Goal: Learn about a topic: Learn about a topic

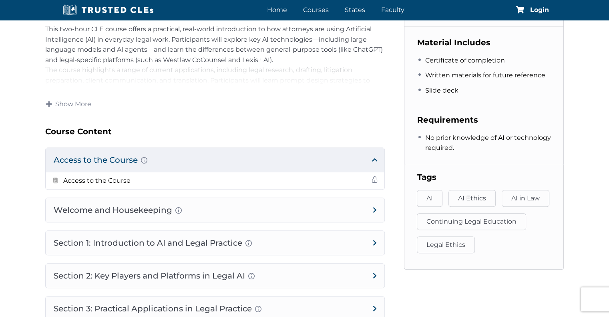
scroll to position [330, 0]
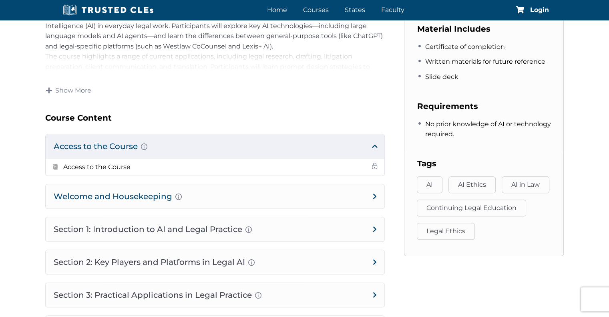
click at [376, 196] on h4 "Welcome and Housekeeping Introduction of presenters and overview of course stru…" at bounding box center [215, 196] width 339 height 24
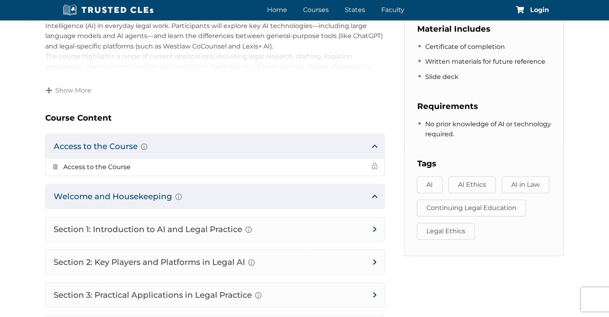
click at [377, 193] on h4 "Welcome and Housekeeping Introduction of presenters and overview of course stru…" at bounding box center [215, 196] width 339 height 24
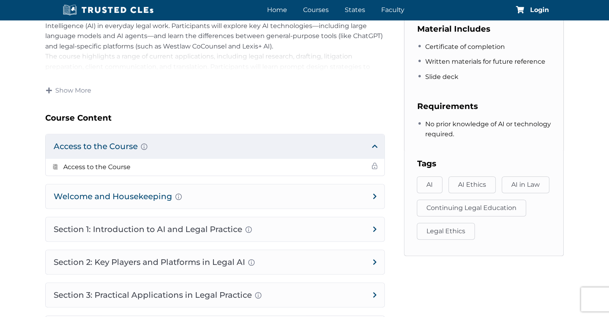
click at [145, 195] on h4 "Welcome and Housekeeping Introduction of presenters and overview of course stru…" at bounding box center [215, 196] width 339 height 24
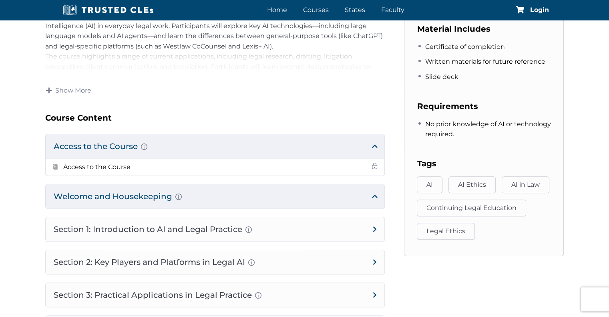
click at [145, 195] on h4 "Welcome and Housekeeping Introduction of presenters and overview of course stru…" at bounding box center [215, 196] width 339 height 24
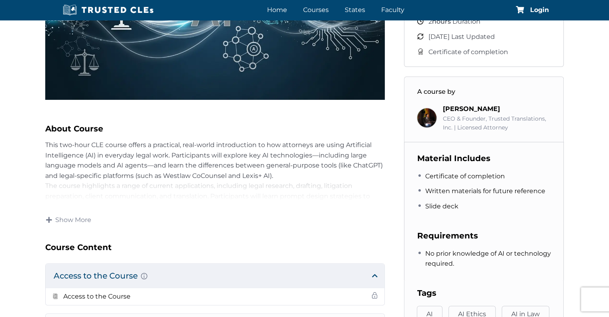
scroll to position [195, 0]
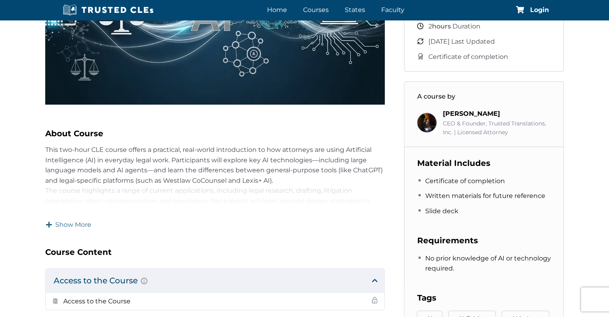
click at [76, 223] on span "Show More" at bounding box center [73, 224] width 36 height 9
